Goal: Task Accomplishment & Management: Manage account settings

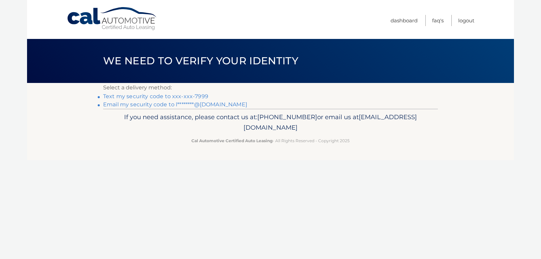
click at [154, 101] on link "Email my security code to l********@gmail.com" at bounding box center [175, 104] width 144 height 6
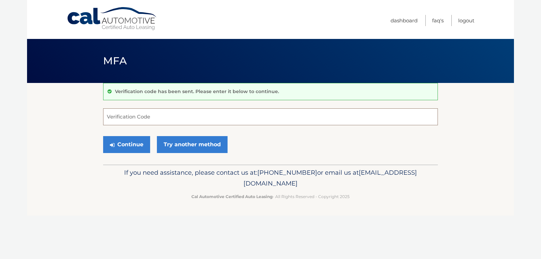
click at [146, 115] on input "Verification Code" at bounding box center [270, 116] width 335 height 17
click at [295, 151] on div "Continue Try another method" at bounding box center [270, 144] width 335 height 23
click at [117, 116] on input "Verification Code" at bounding box center [270, 116] width 335 height 17
type input "656841"
click at [122, 139] on button "Continue" at bounding box center [126, 144] width 47 height 17
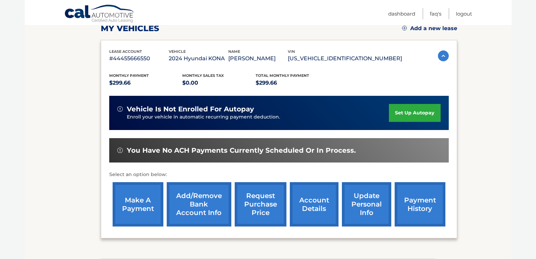
scroll to position [101, 0]
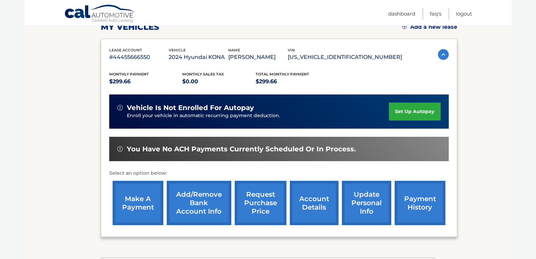
click at [150, 212] on link "make a payment" at bounding box center [138, 203] width 51 height 44
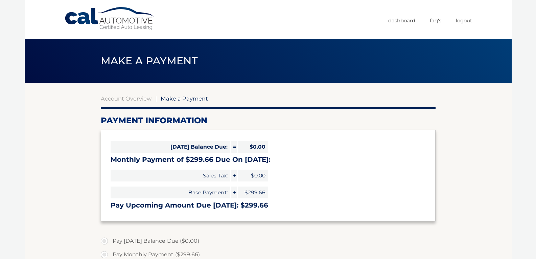
select select "NzI5YmVmOWMtOGQ2NC00NTQ1LWFlNjMtNmRlYWM4N2IxZjNl"
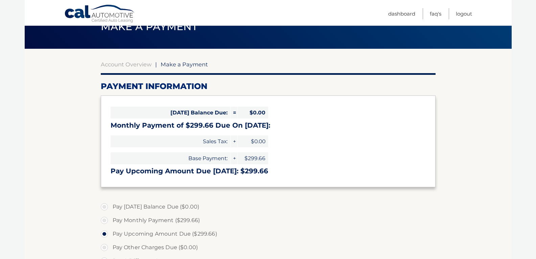
scroll to position [34, 0]
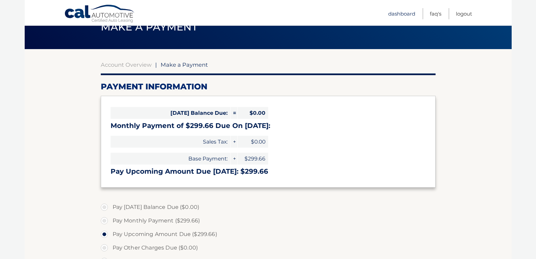
click at [400, 15] on link "Dashboard" at bounding box center [401, 13] width 27 height 11
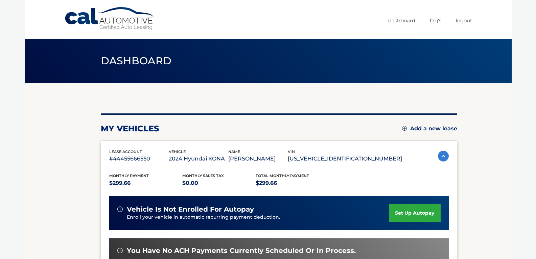
click at [400, 212] on link "set up autopay" at bounding box center [414, 213] width 51 height 18
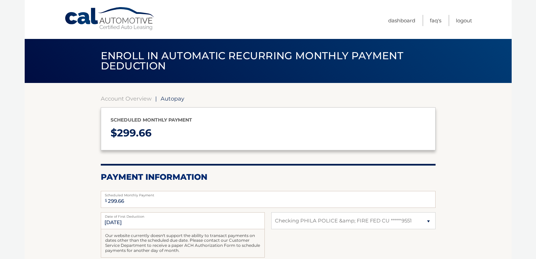
select select "NzI5YmVmOWMtOGQ2NC00NTQ1LWFlNjMtNmRlYWM4N2IxZjNl"
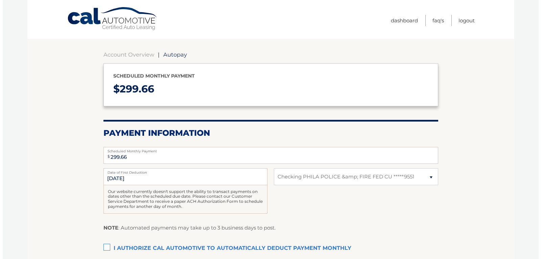
scroll to position [101, 0]
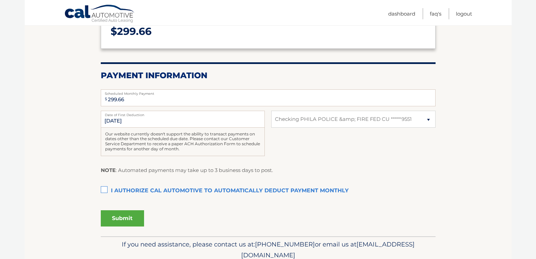
drag, startPoint x: 100, startPoint y: 191, endPoint x: 103, endPoint y: 189, distance: 3.7
click at [102, 190] on label "I authorize cal automotive to automatically deduct payment monthly This checkbo…" at bounding box center [268, 191] width 335 height 14
click at [0, 0] on input "I authorize cal automotive to automatically deduct payment monthly This checkbo…" at bounding box center [0, 0] width 0 height 0
click at [197, 101] on input "299.66" at bounding box center [268, 97] width 335 height 17
click at [120, 216] on button "Submit" at bounding box center [122, 218] width 43 height 16
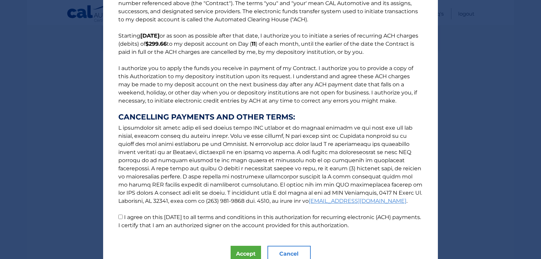
scroll to position [61, 0]
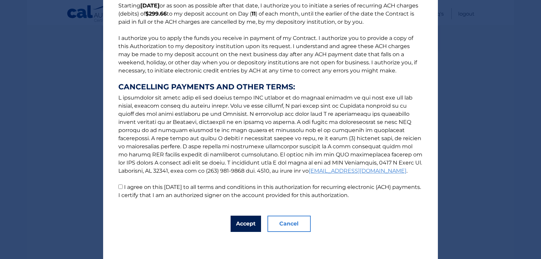
click at [251, 229] on button "Accept" at bounding box center [246, 223] width 30 height 16
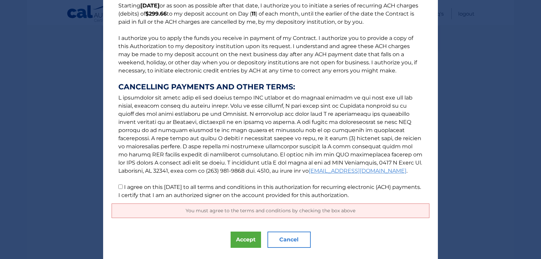
click at [118, 187] on input "I agree on this 10/08/2025 to all terms and conditions in this authorization fo…" at bounding box center [120, 186] width 4 height 4
checkbox input "true"
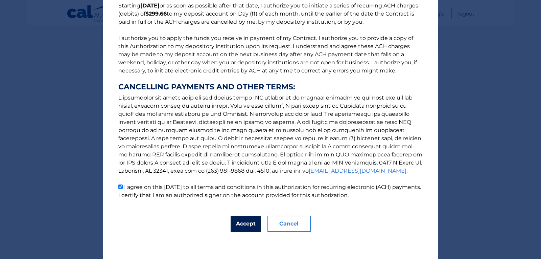
click at [245, 226] on button "Accept" at bounding box center [246, 223] width 30 height 16
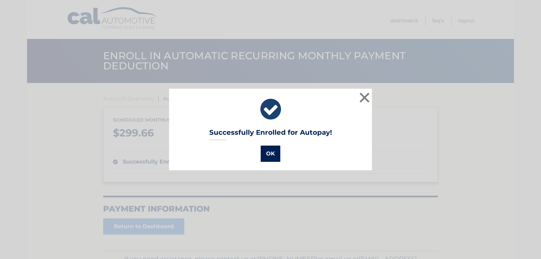
click at [265, 155] on button "OK" at bounding box center [271, 153] width 20 height 16
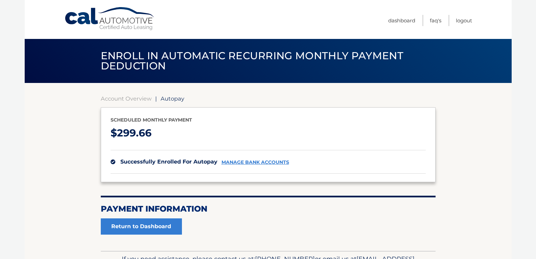
click at [270, 162] on link "manage bank accounts" at bounding box center [255, 162] width 68 height 6
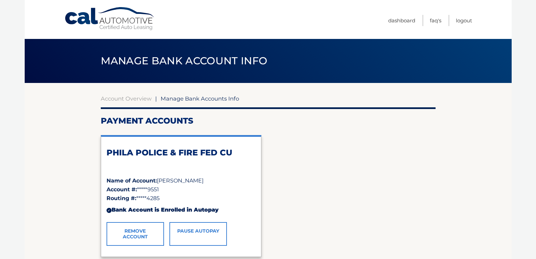
click at [86, 11] on link "Cal Automotive" at bounding box center [109, 19] width 91 height 24
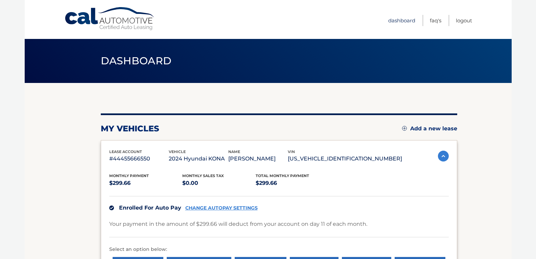
click at [397, 17] on link "Dashboard" at bounding box center [401, 20] width 27 height 11
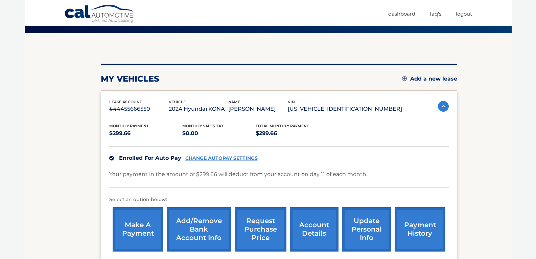
scroll to position [101, 0]
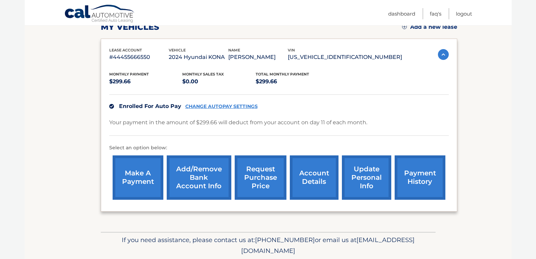
click at [319, 183] on link "account details" at bounding box center [314, 177] width 49 height 44
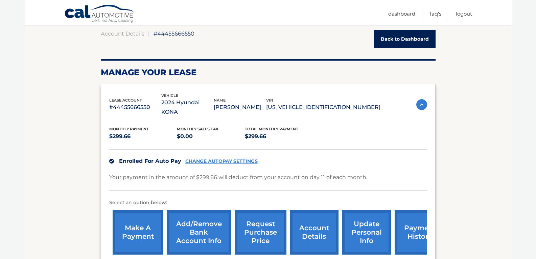
scroll to position [101, 0]
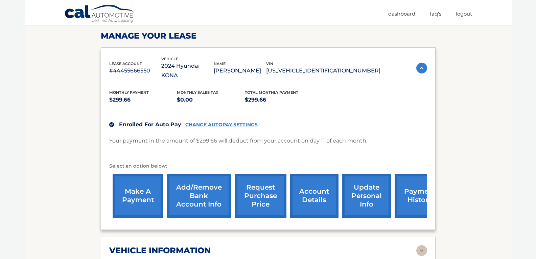
click at [313, 195] on link "account details" at bounding box center [314, 195] width 49 height 44
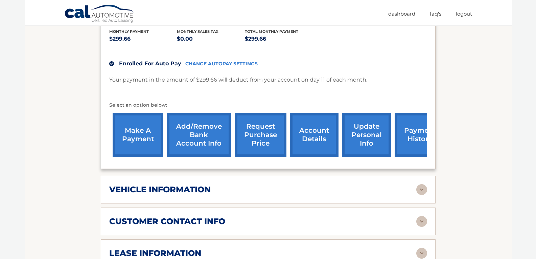
scroll to position [202, 0]
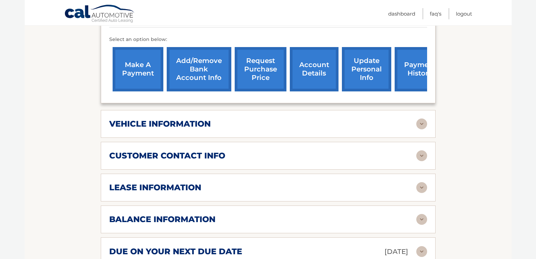
scroll to position [270, 0]
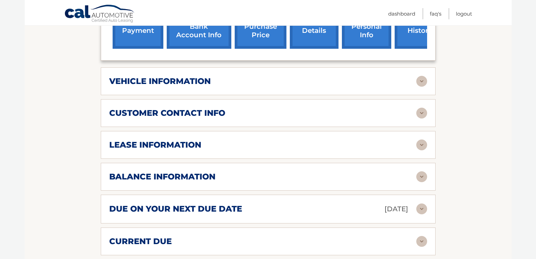
click at [182, 150] on div "lease account #44455666550 vehicle 2024 Hyundai KONA name [PERSON_NAME] vin [US…" at bounding box center [268, 66] width 335 height 377
click at [184, 143] on div "lease information Contract Start Date [DATE] Term 39 Maturity Date [DATE] Start…" at bounding box center [268, 145] width 335 height 28
click at [182, 140] on h2 "lease information" at bounding box center [155, 145] width 92 height 10
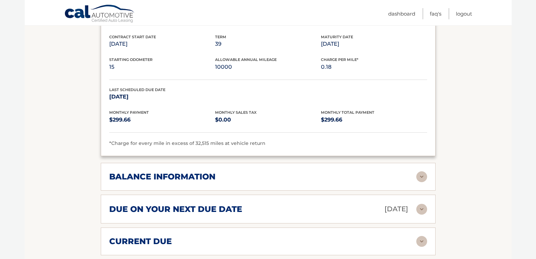
scroll to position [406, 0]
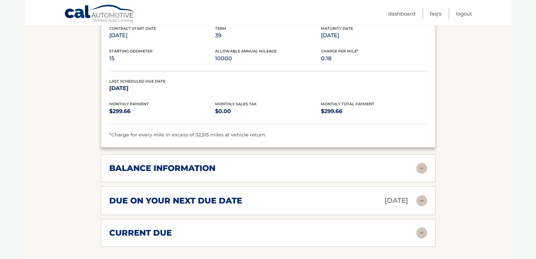
click at [177, 166] on div "balance information Payments Received 21 Payments Remaining 18 Next Payment wil…" at bounding box center [268, 168] width 335 height 28
click at [177, 163] on h2 "balance information" at bounding box center [162, 168] width 106 height 10
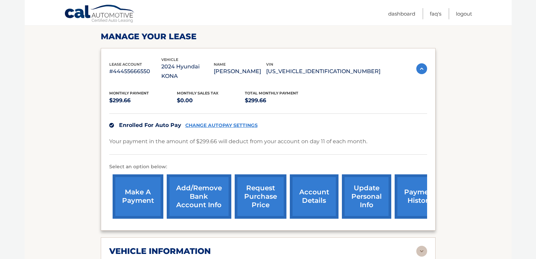
scroll to position [68, 0]
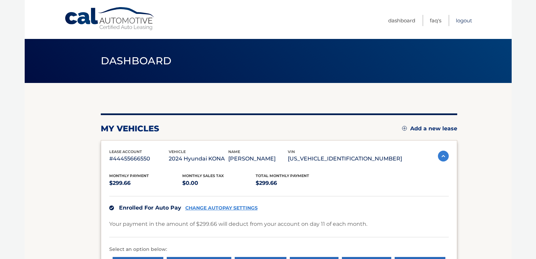
click at [471, 23] on link "Logout" at bounding box center [464, 20] width 16 height 11
